Goal: Transaction & Acquisition: Book appointment/travel/reservation

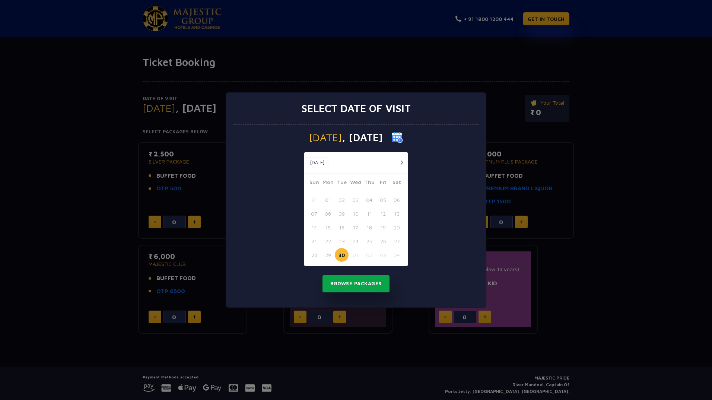
click at [348, 284] on button "Browse Packages" at bounding box center [356, 283] width 67 height 17
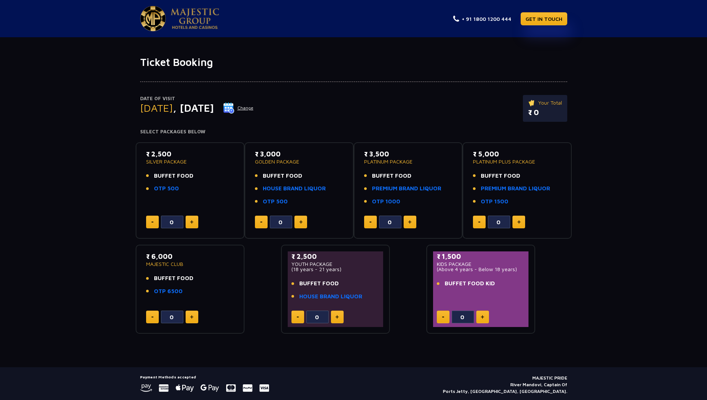
click at [254, 107] on button "Change" at bounding box center [238, 108] width 31 height 12
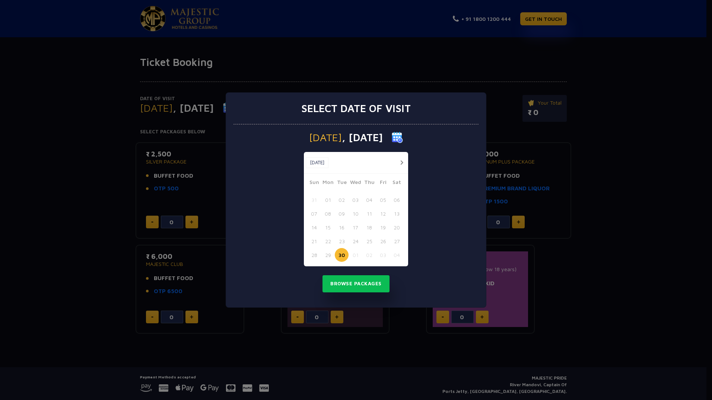
click at [396, 256] on button "04" at bounding box center [397, 255] width 14 height 14
click at [363, 288] on button "Browse Packages" at bounding box center [356, 283] width 67 height 17
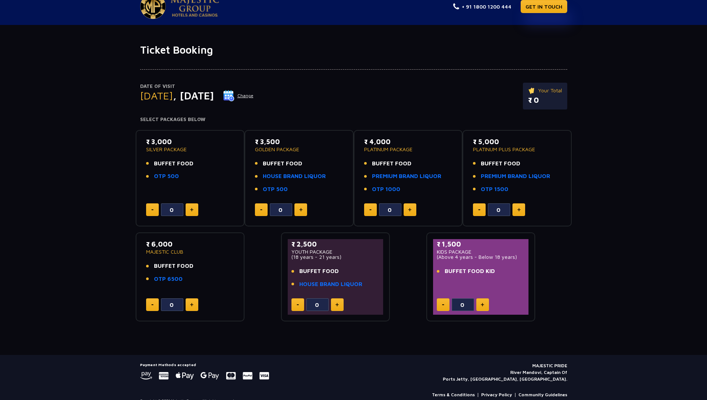
scroll to position [23, 0]
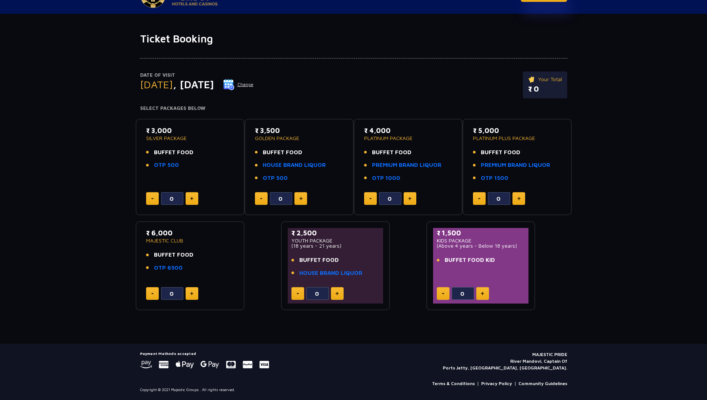
click at [193, 200] on img at bounding box center [191, 199] width 3 height 4
type input "1"
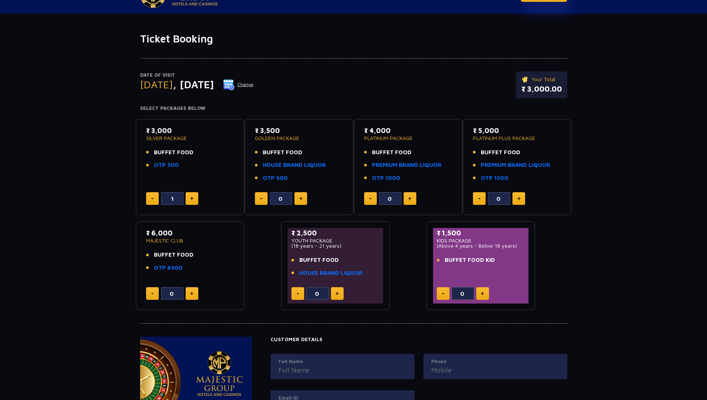
click at [302, 200] on img at bounding box center [300, 199] width 3 height 4
type input "1"
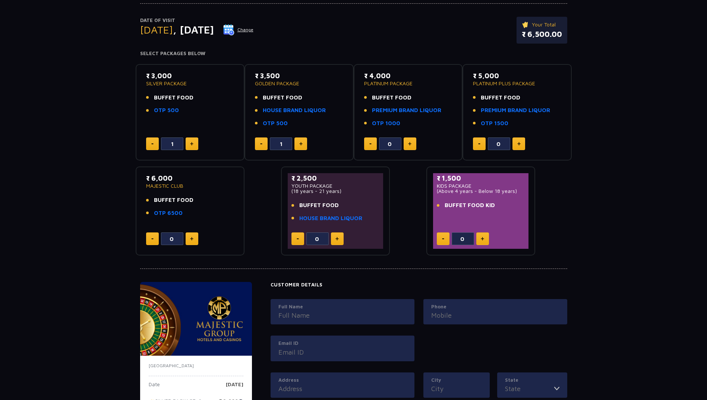
scroll to position [74, 0]
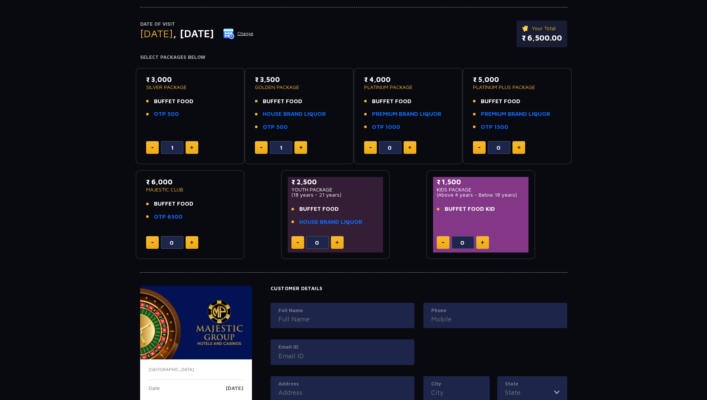
click at [485, 239] on button at bounding box center [482, 242] width 13 height 13
type input "4"
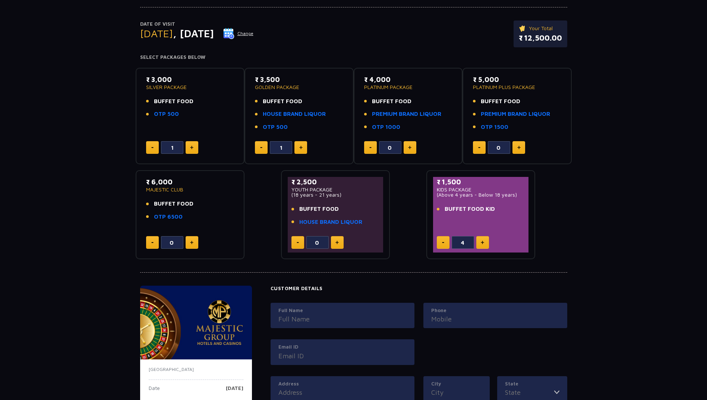
click at [152, 147] on img at bounding box center [152, 147] width 2 height 1
type input "0"
click at [280, 127] on link "OTP 500" at bounding box center [275, 127] width 25 height 9
click at [302, 150] on button at bounding box center [300, 147] width 13 height 13
type input "2"
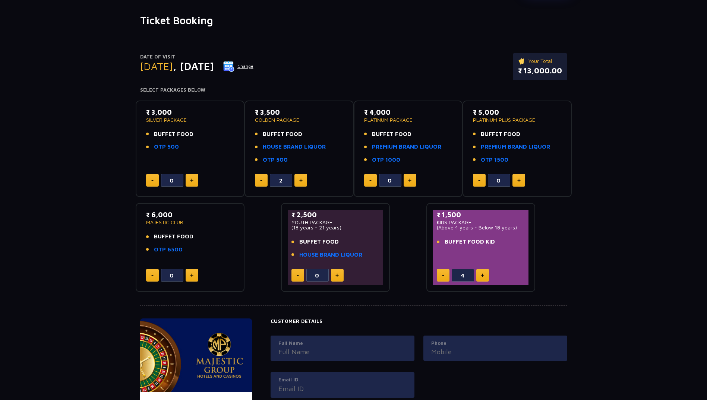
scroll to position [0, 0]
